Goal: Task Accomplishment & Management: Manage account settings

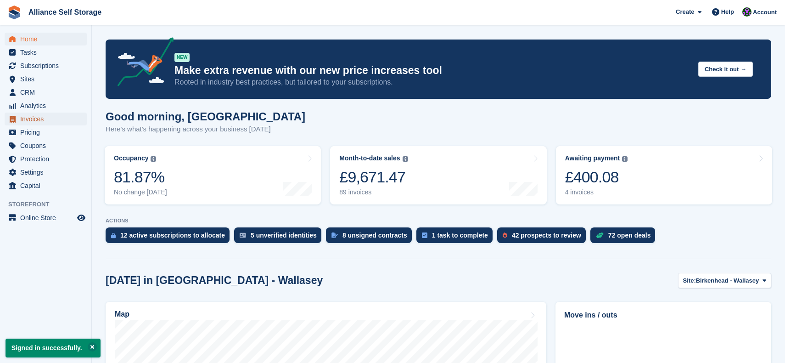
click at [40, 119] on span "Invoices" at bounding box center [47, 118] width 55 height 13
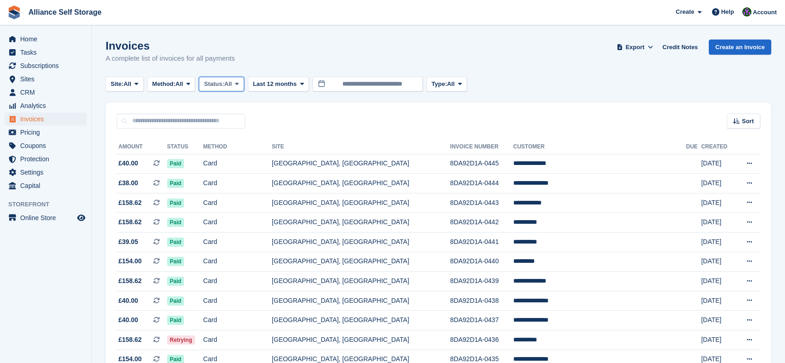
click at [229, 84] on span "All" at bounding box center [228, 83] width 8 height 9
click at [245, 156] on link "Open" at bounding box center [243, 155] width 80 height 17
